Goal: Task Accomplishment & Management: Manage account settings

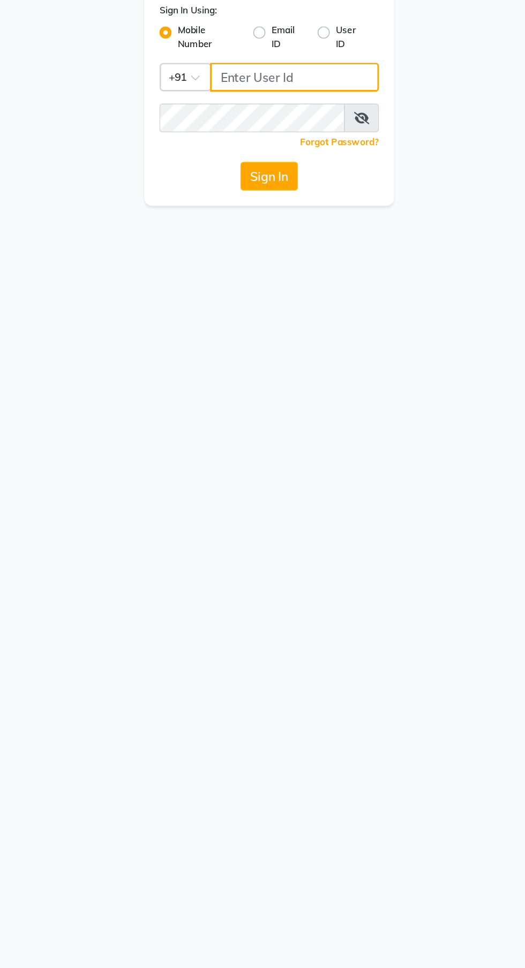
click at [246, 119] on input "Username" at bounding box center [280, 117] width 119 height 20
type input "9145755777"
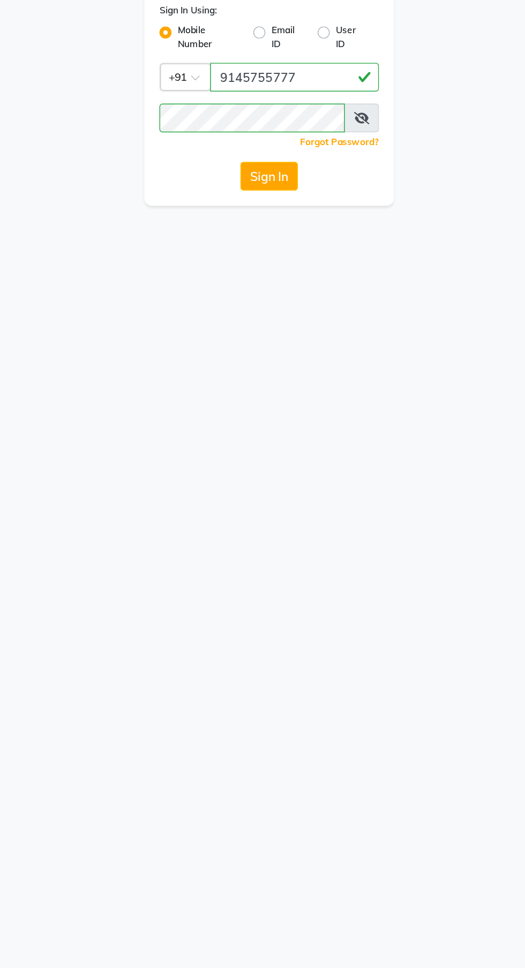
click at [242, 177] on button "Sign In" at bounding box center [262, 187] width 41 height 20
click at [254, 185] on button "Sign In" at bounding box center [262, 187] width 41 height 20
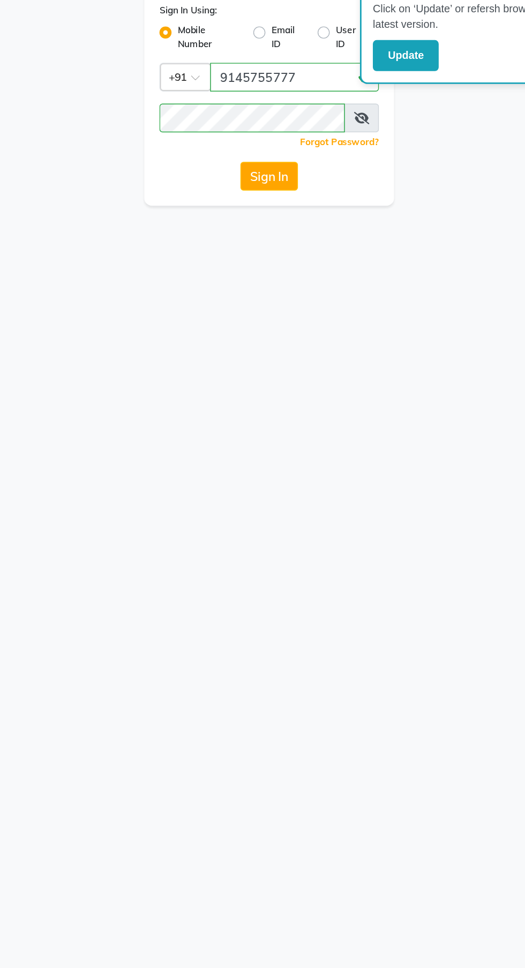
click at [279, 188] on button "Sign In" at bounding box center [262, 187] width 41 height 20
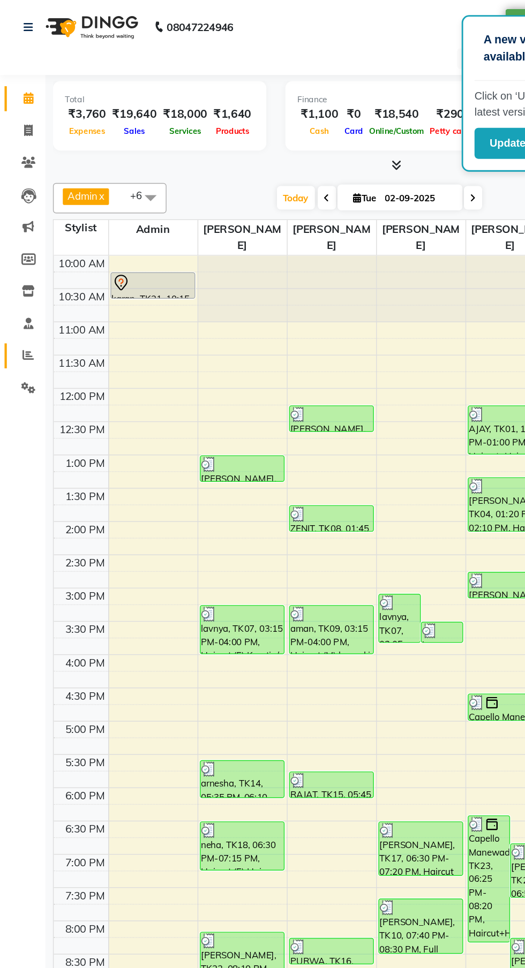
click at [20, 252] on icon at bounding box center [20, 251] width 8 height 8
